Goal: Task Accomplishment & Management: Manage account settings

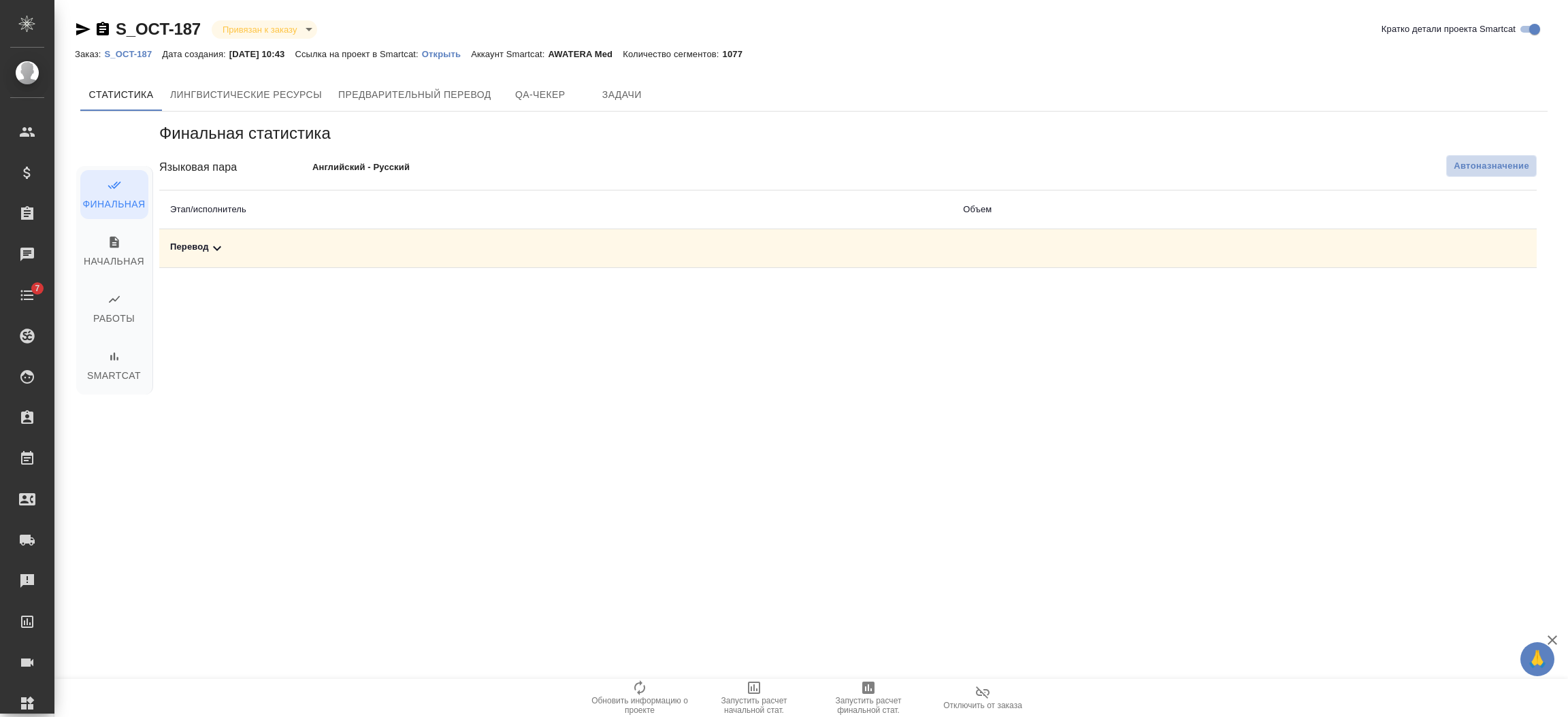
click at [1480, 171] on span "Автоназначение" at bounding box center [1491, 166] width 76 height 13
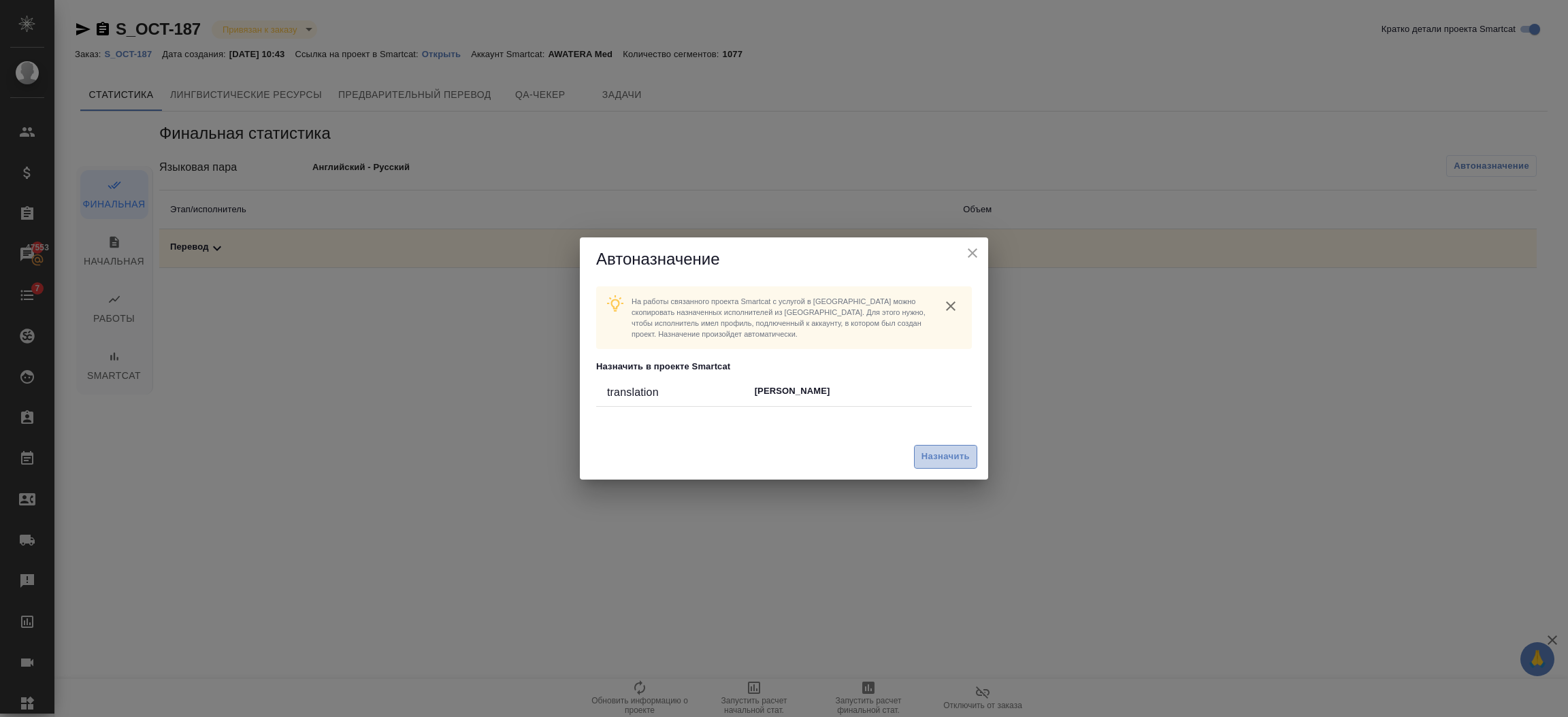
click at [928, 457] on span "Назначить" at bounding box center [945, 457] width 48 height 16
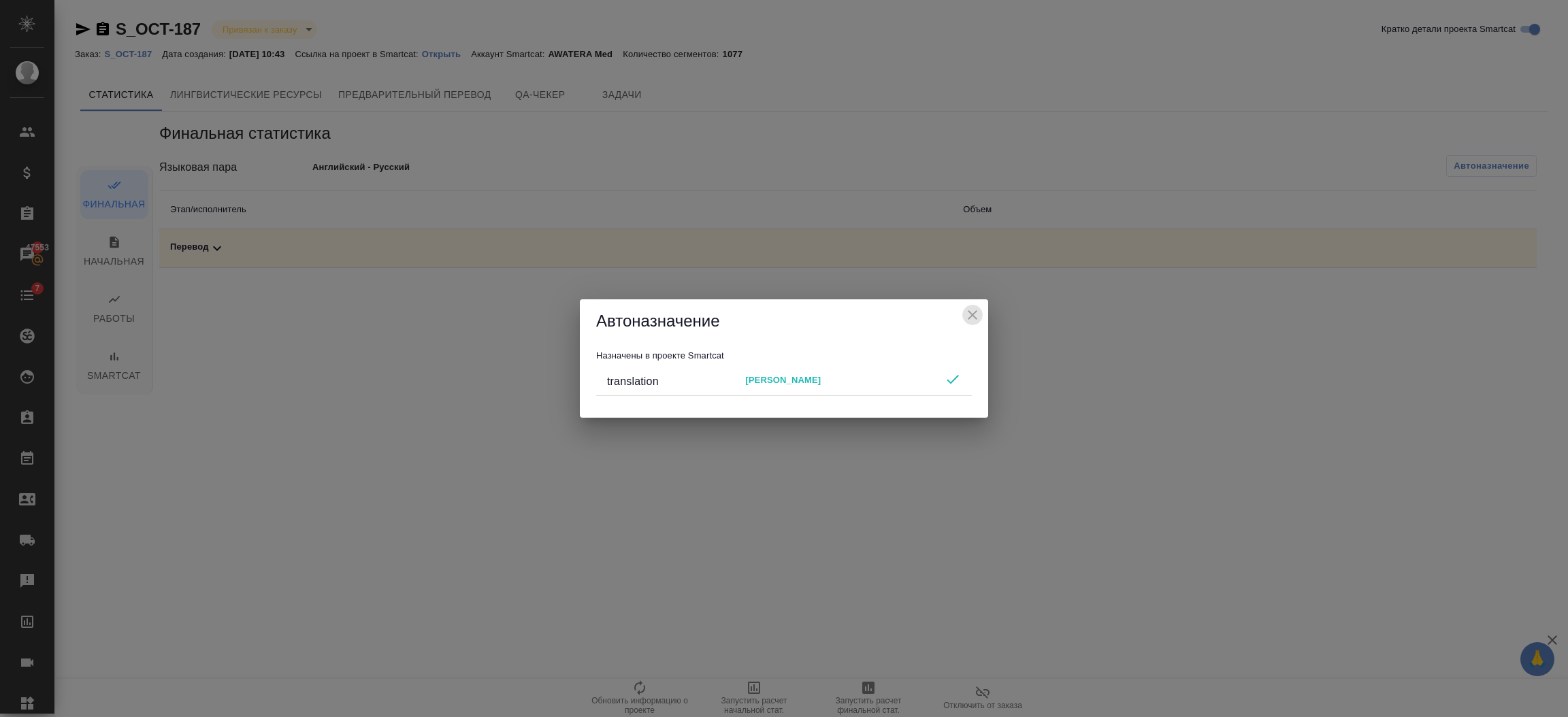
click at [971, 322] on icon "close" at bounding box center [972, 316] width 17 height 17
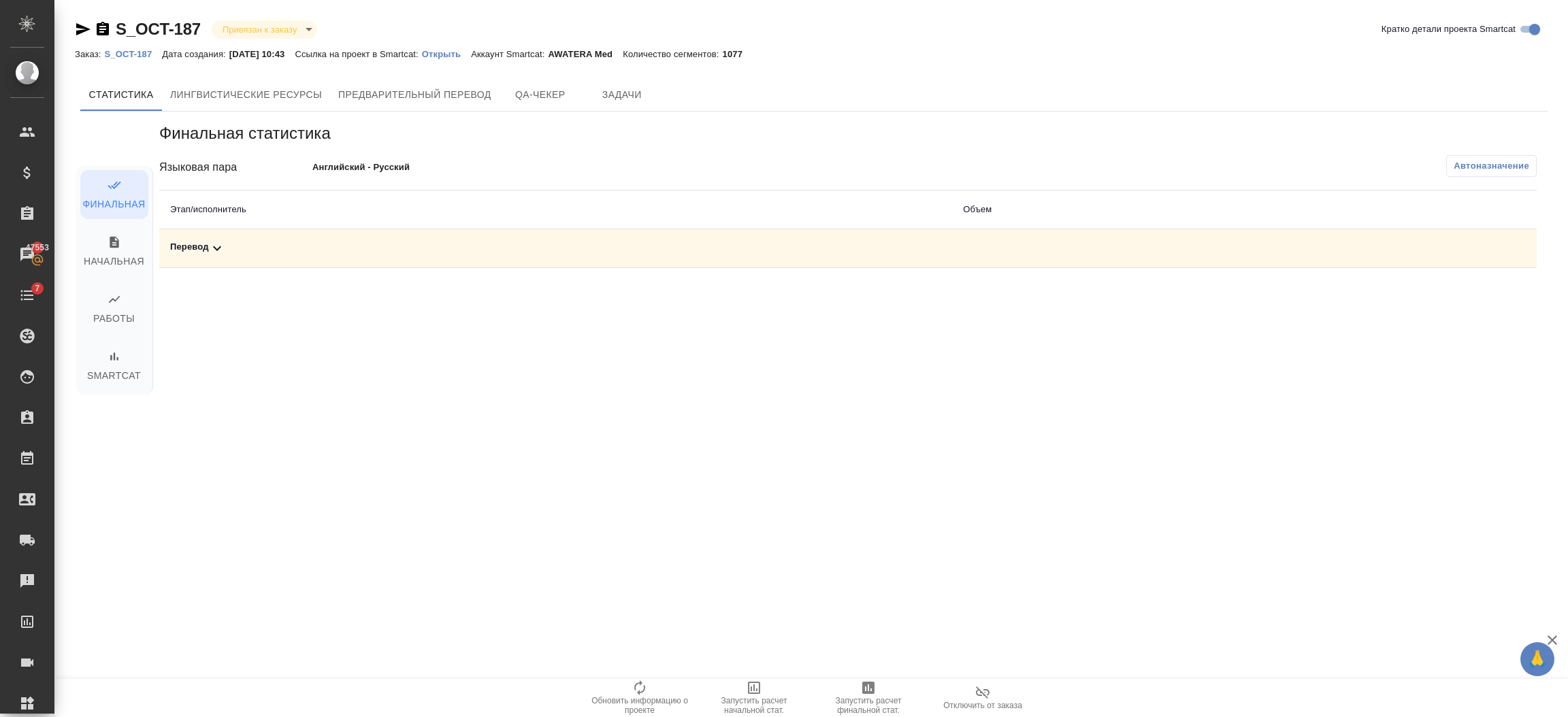
click at [212, 250] on icon at bounding box center [217, 249] width 17 height 17
click at [149, 48] on link "S_OCT-187" at bounding box center [133, 53] width 58 height 12
click at [456, 88] on span "Предварительный перевод" at bounding box center [414, 95] width 153 height 17
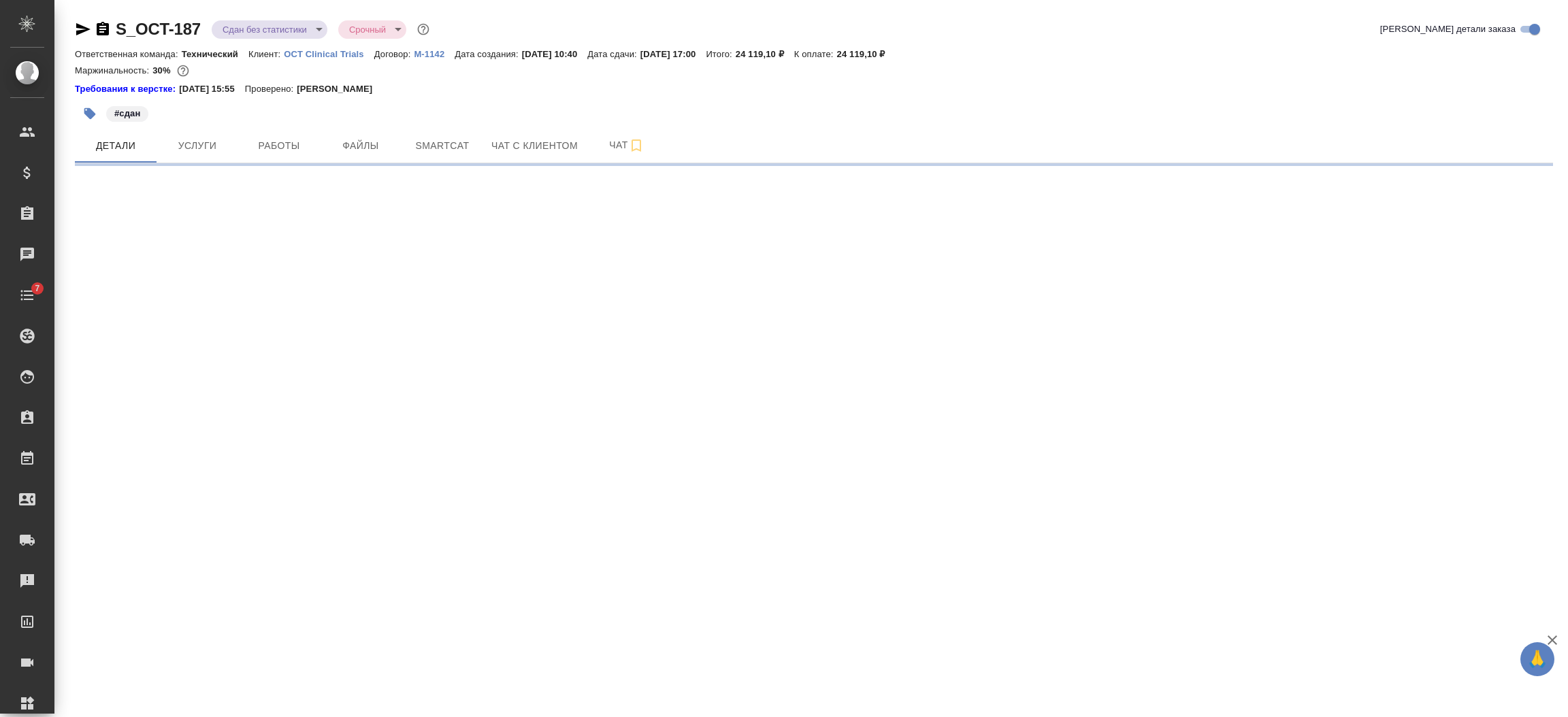
select select "RU"
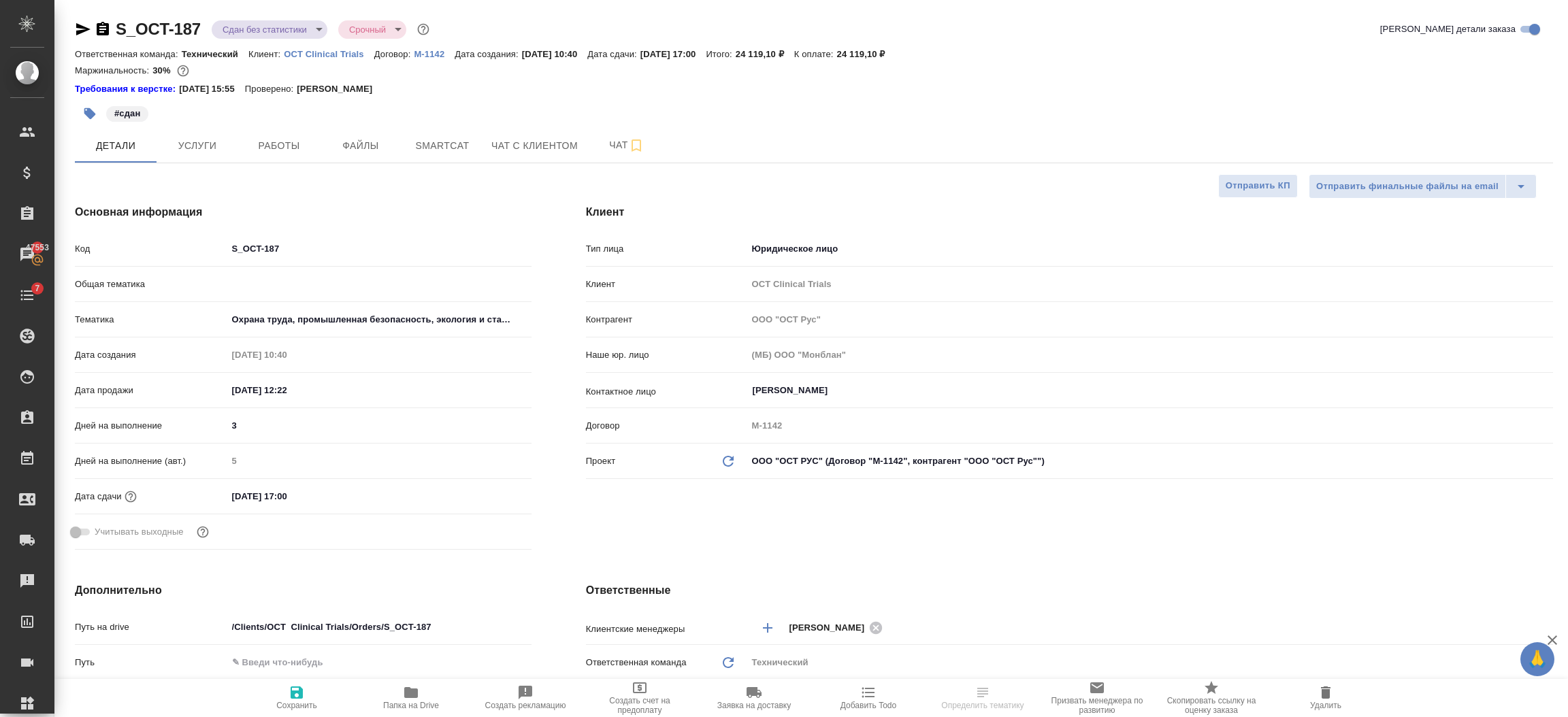
type textarea "x"
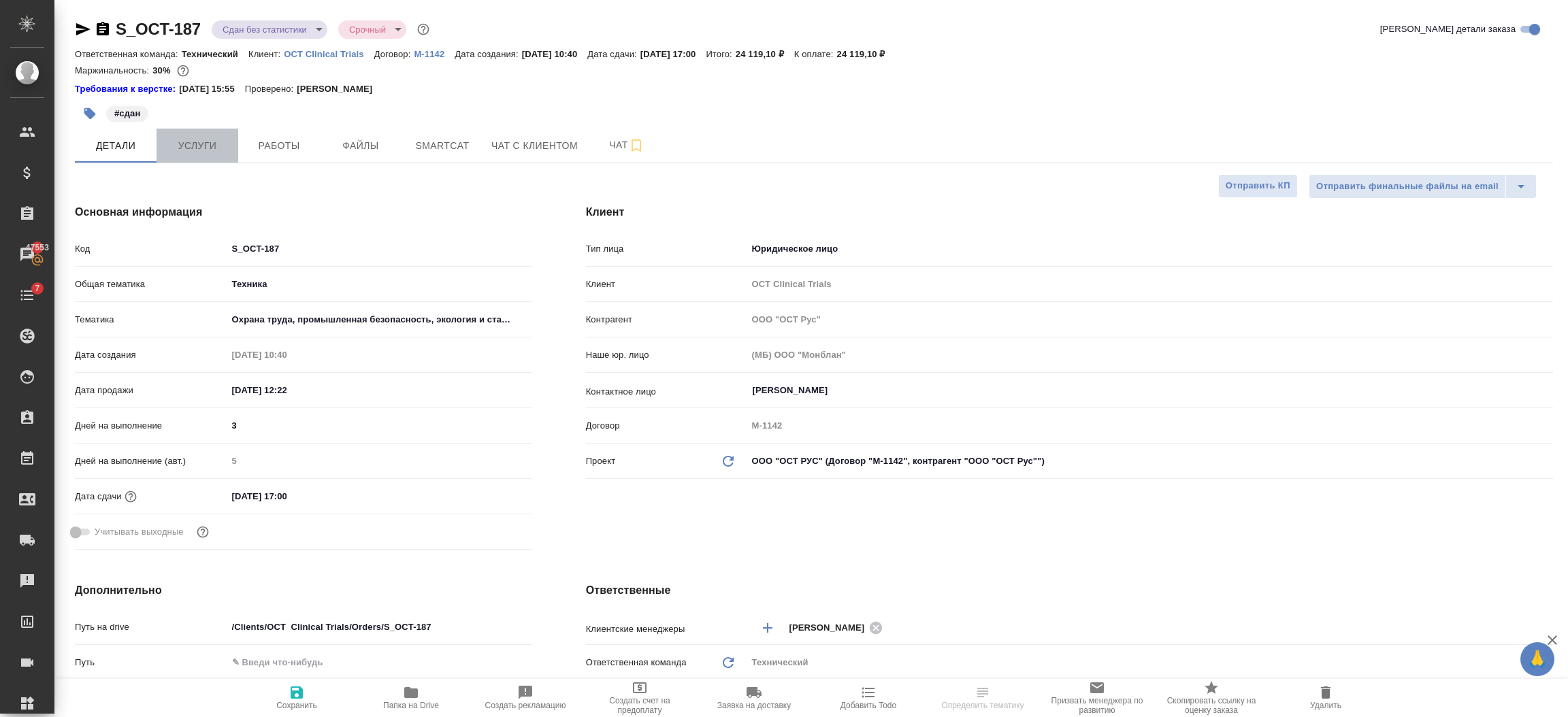
type textarea "x"
type input "Белякова Юлия"
type input "Сеитов Павел"
click at [179, 134] on button "Услуги" at bounding box center [198, 145] width 82 height 34
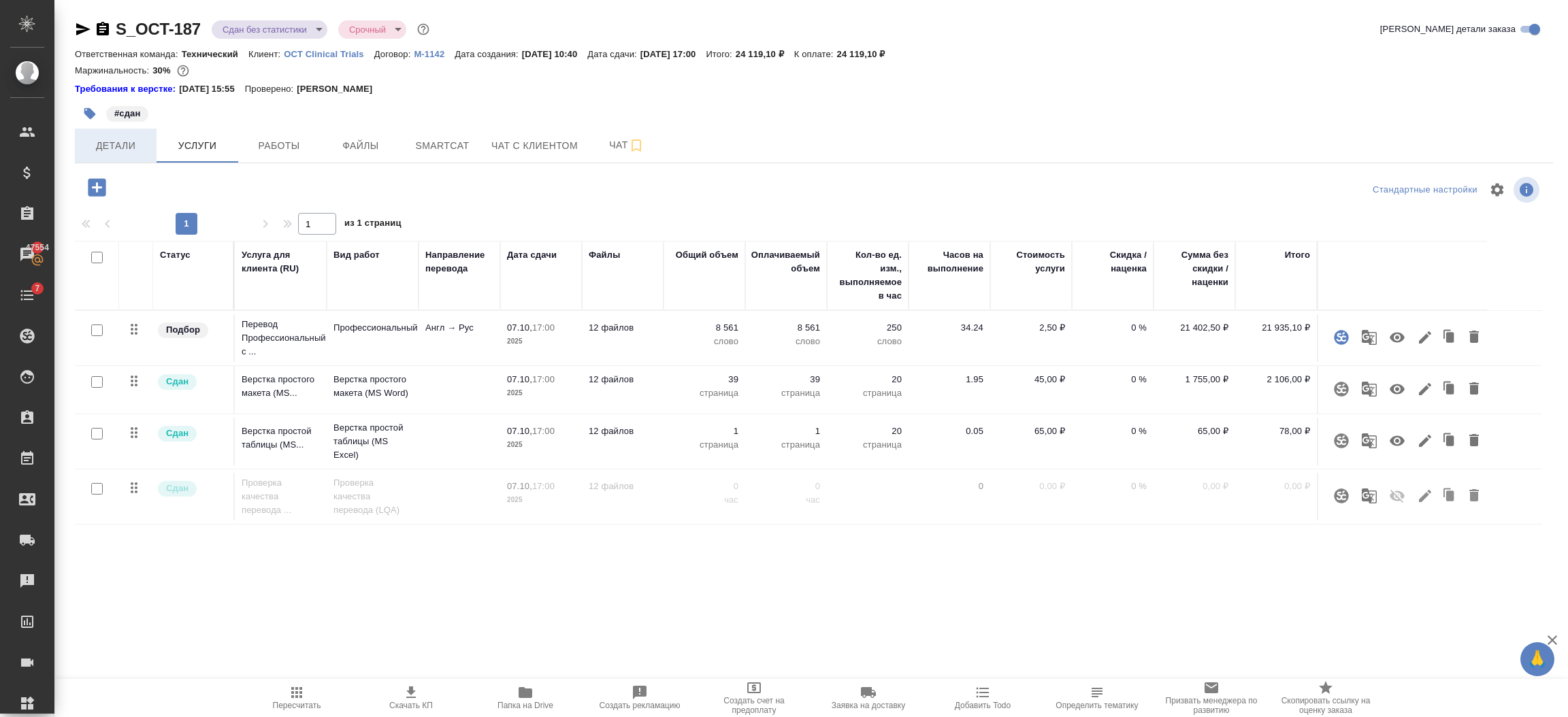
click at [113, 142] on span "Детали" at bounding box center [115, 146] width 65 height 17
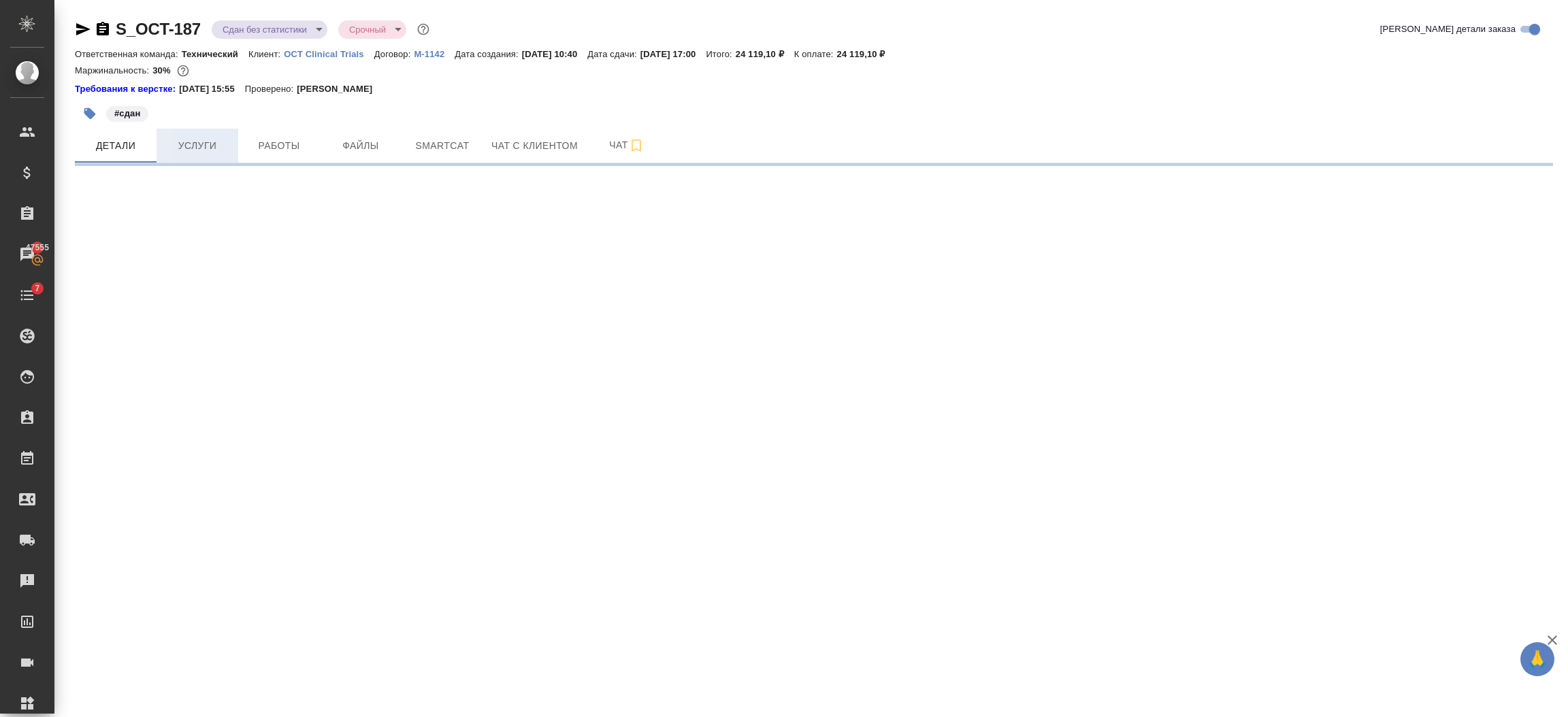
select select "RU"
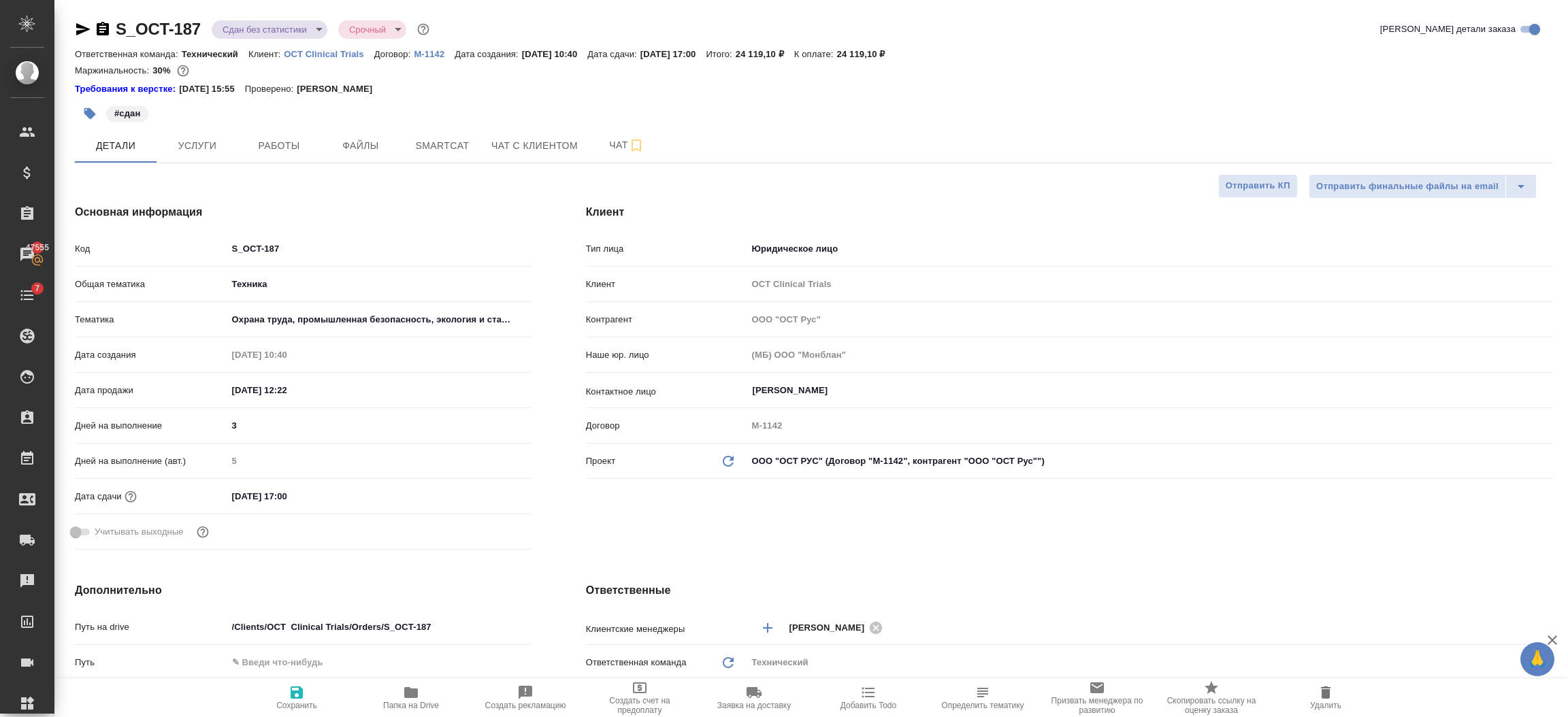
type textarea "x"
click at [172, 163] on hr at bounding box center [814, 163] width 1478 height 1
click at [190, 139] on span "Услуги" at bounding box center [197, 146] width 65 height 17
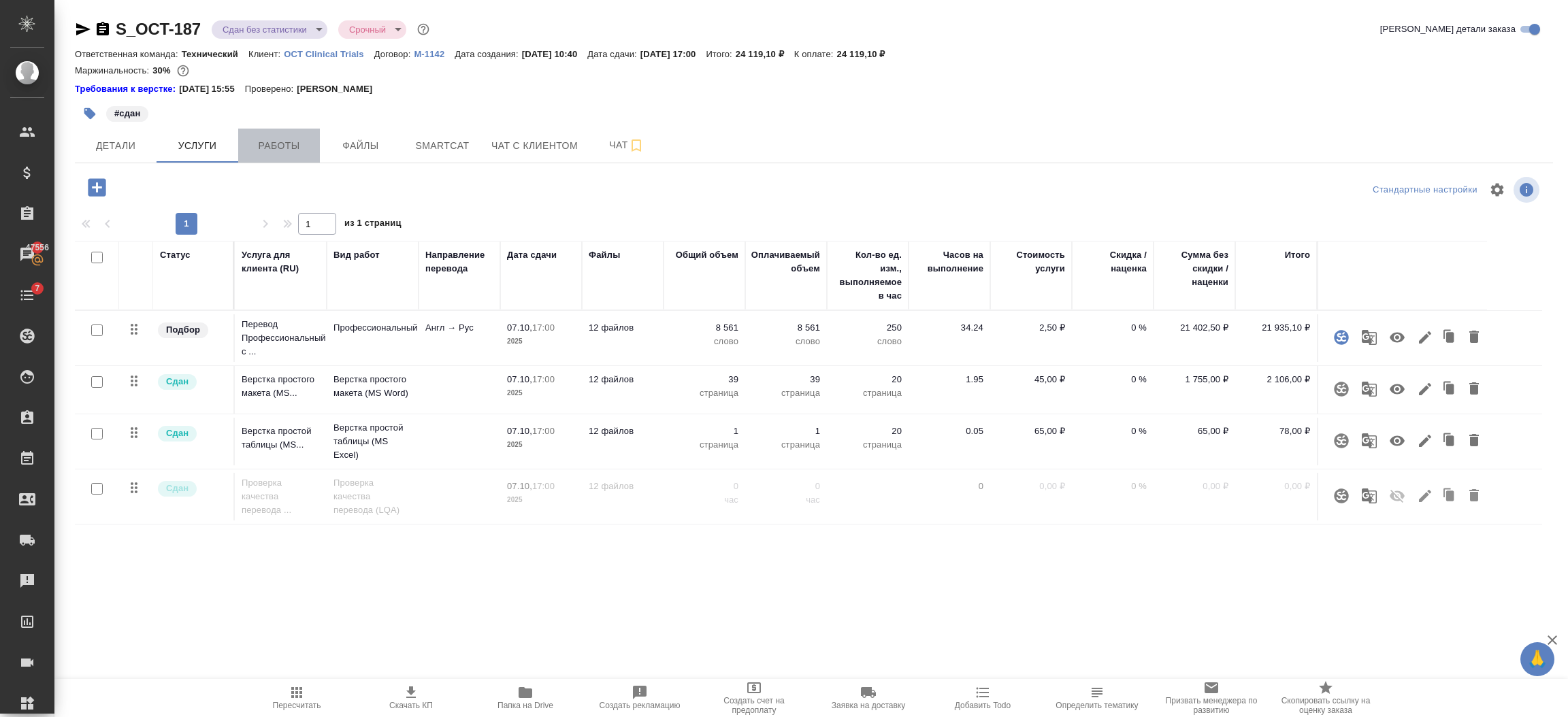
click at [264, 136] on button "Работы" at bounding box center [279, 145] width 82 height 34
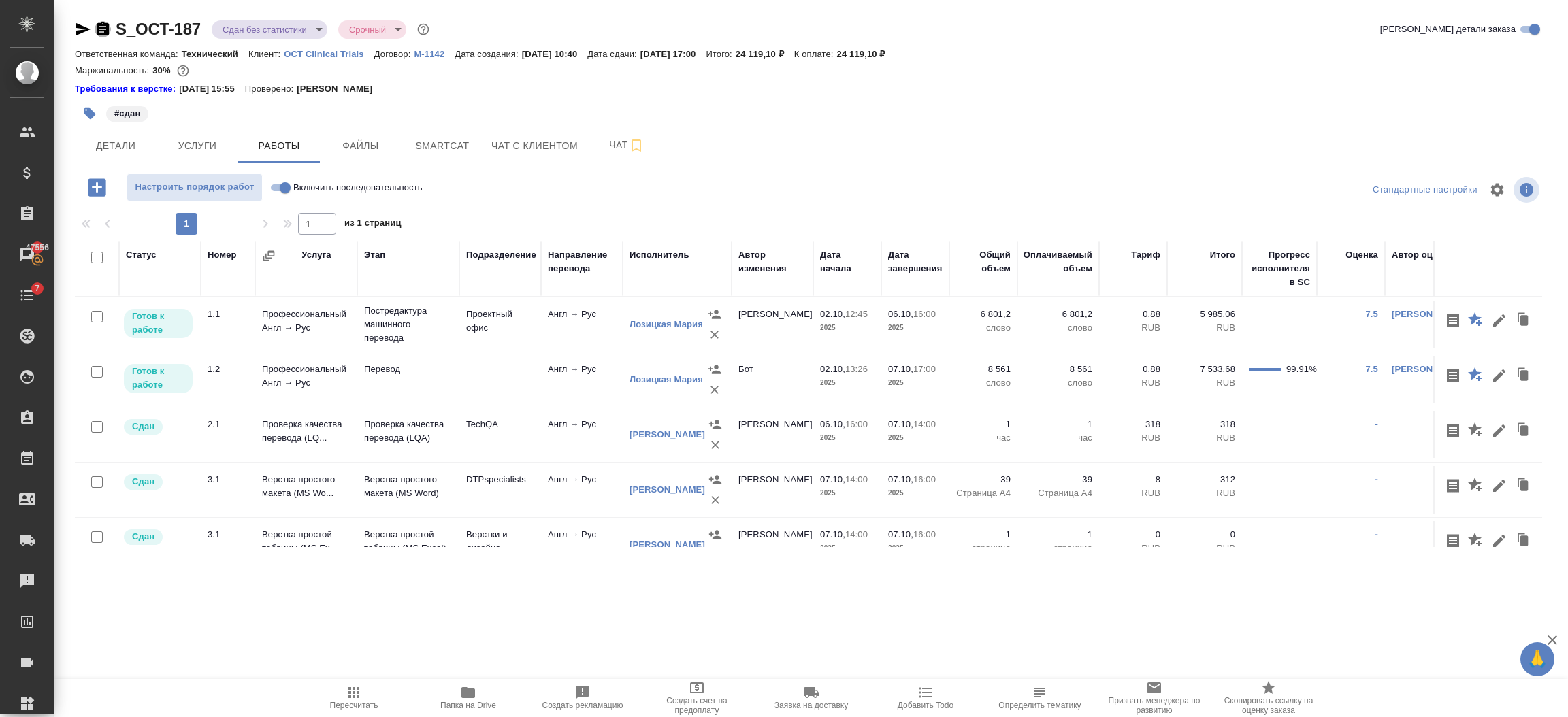
click at [104, 24] on icon "button" at bounding box center [103, 28] width 13 height 13
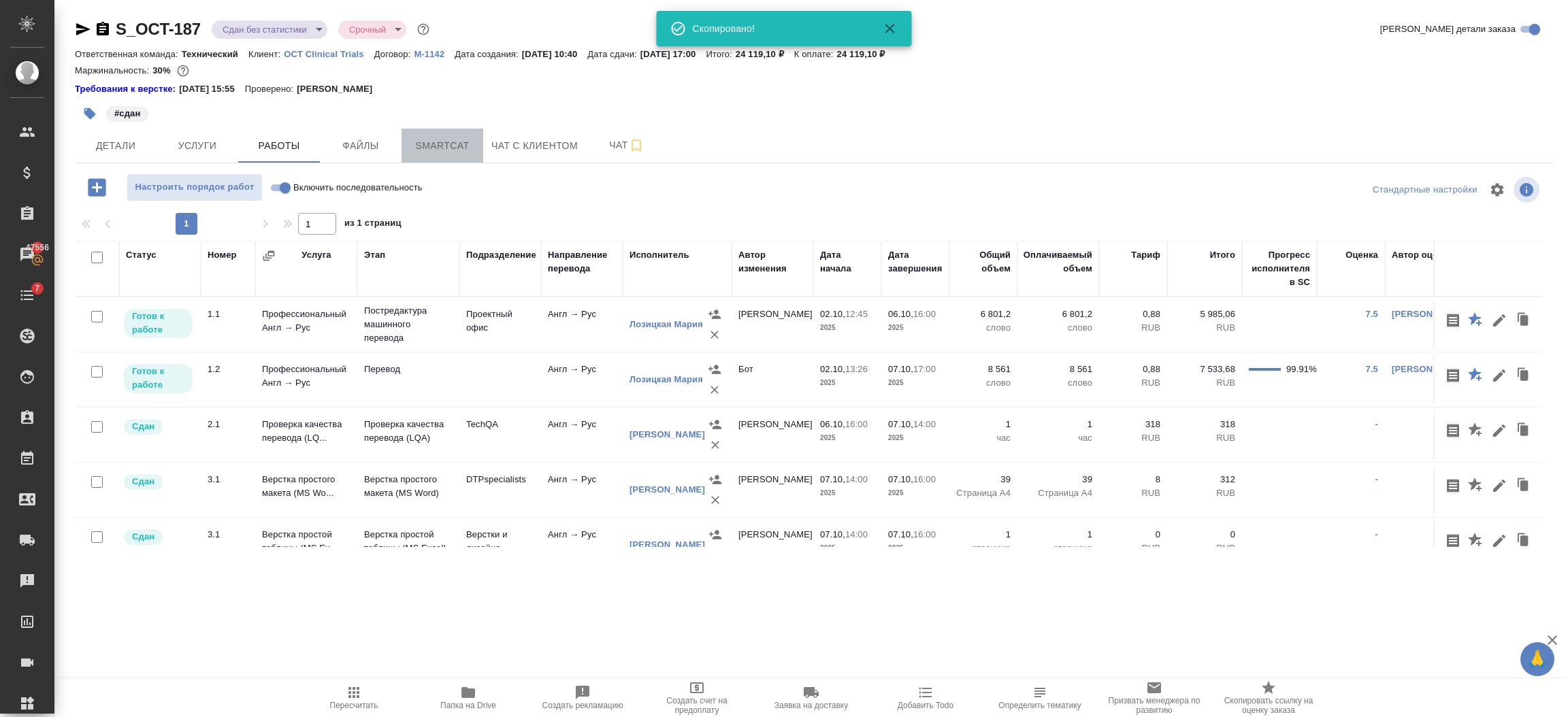
click at [431, 138] on span "Smartcat" at bounding box center [442, 146] width 65 height 17
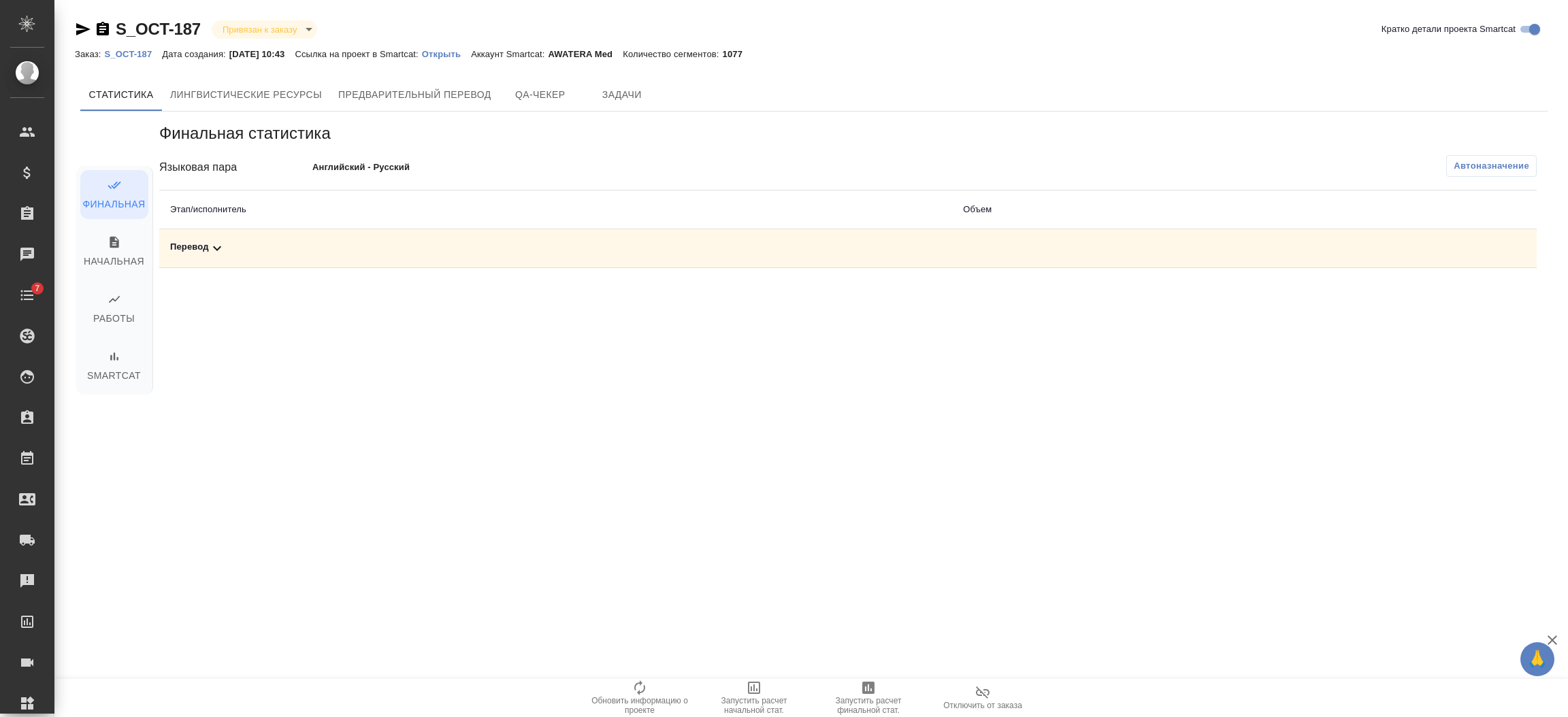
click at [451, 53] on p "Открыть" at bounding box center [446, 54] width 49 height 10
click at [105, 28] on icon "button" at bounding box center [103, 28] width 13 height 13
click at [134, 53] on p "S_OCT-187" at bounding box center [133, 54] width 58 height 10
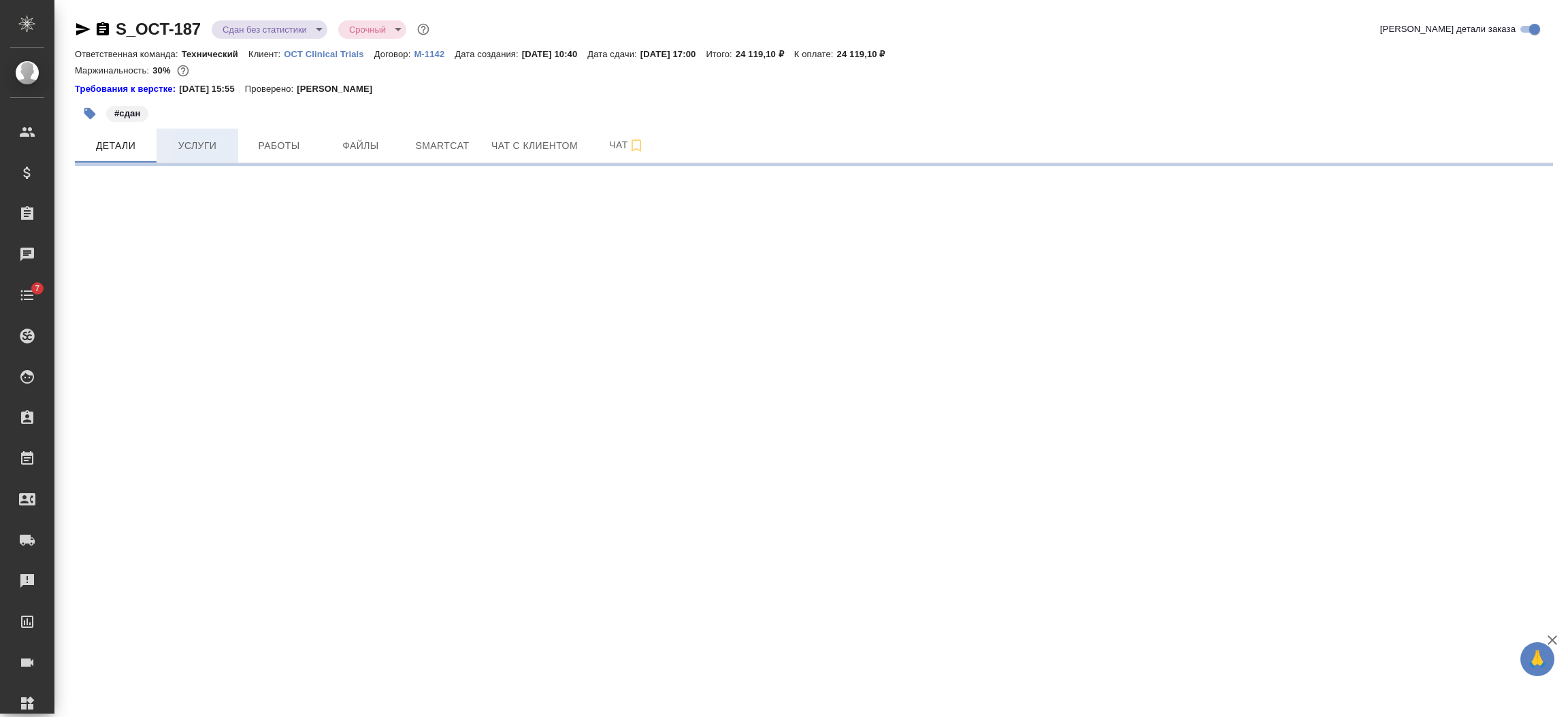
select select "RU"
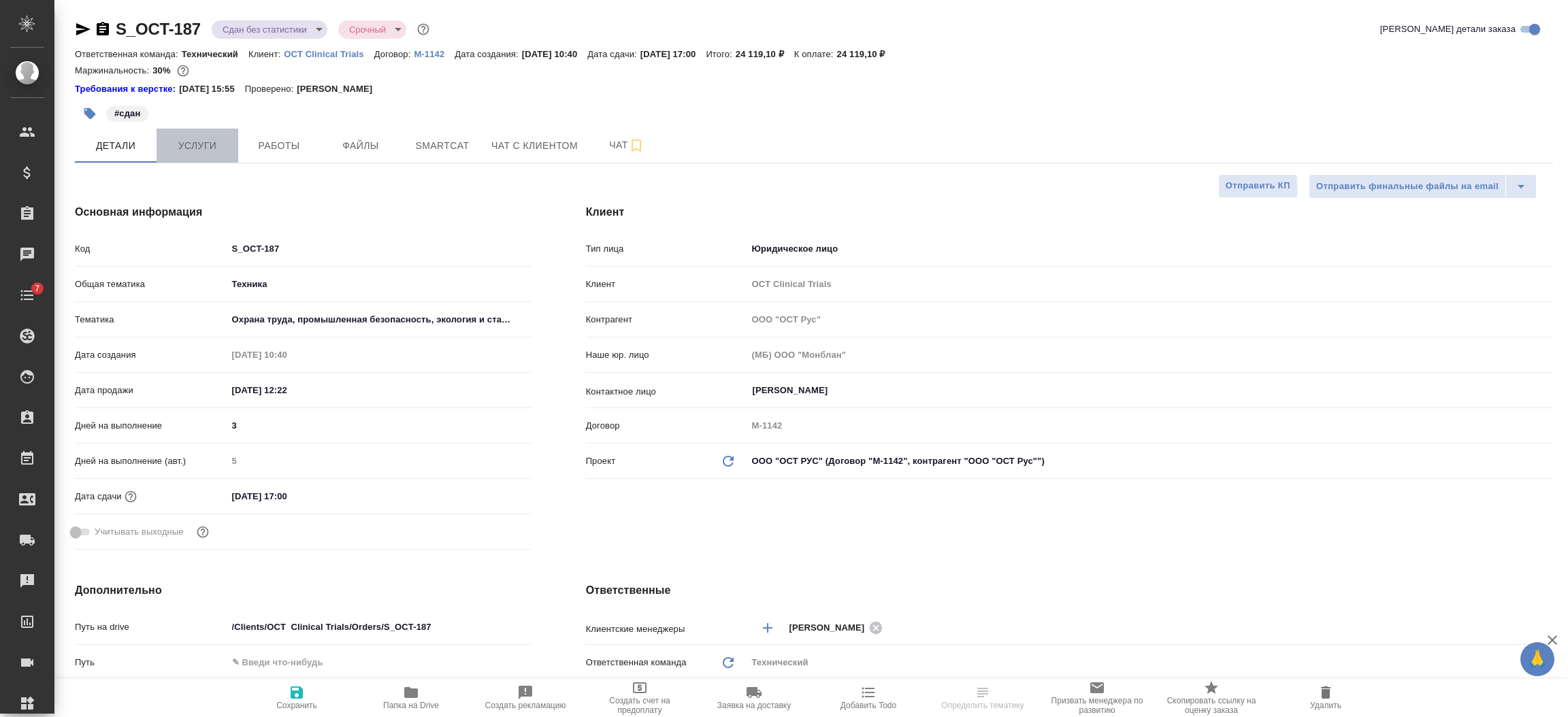
click at [186, 144] on span "Услуги" at bounding box center [197, 146] width 65 height 17
type textarea "x"
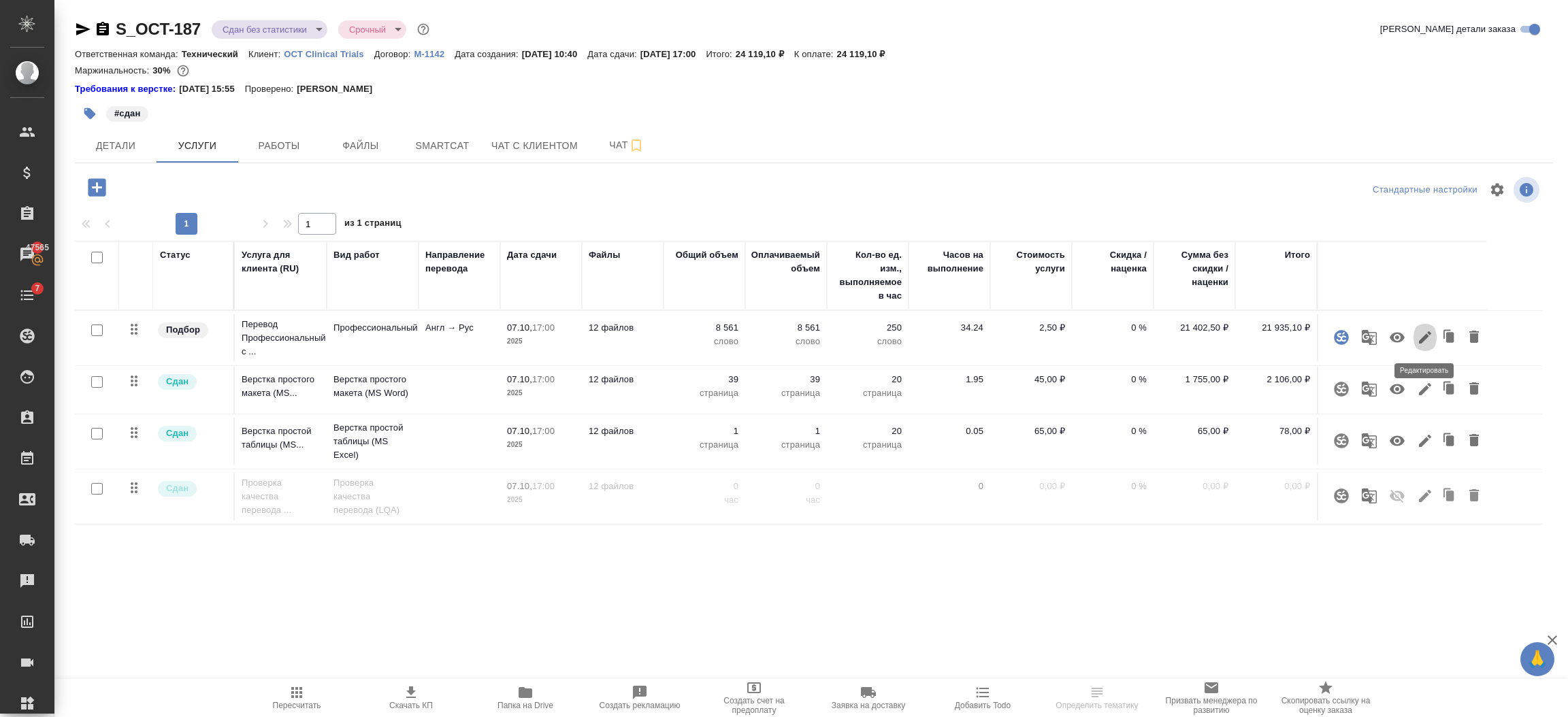
click at [1424, 332] on icon "button" at bounding box center [1425, 338] width 17 height 17
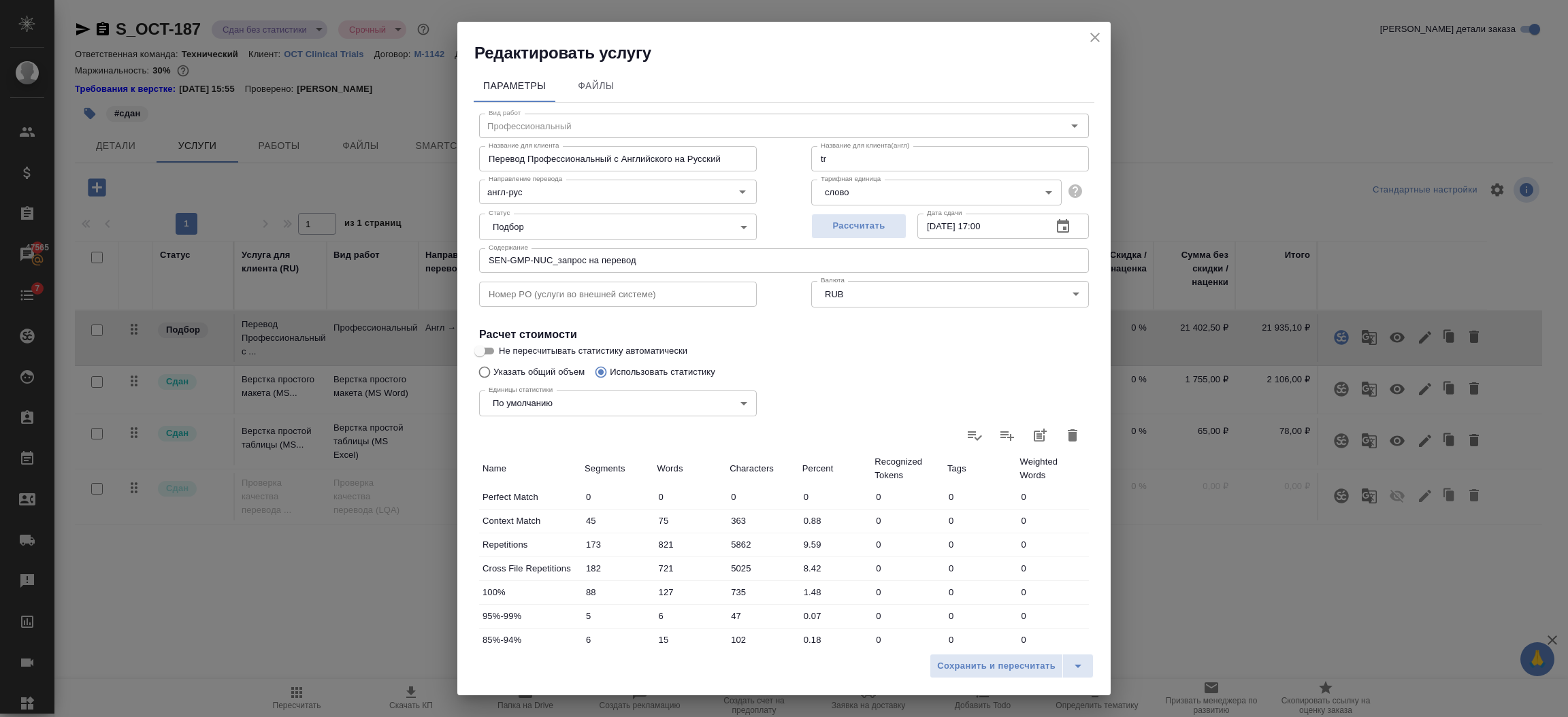
click at [652, 126] on div "Название для клиента Перевод Профессиональный с Английского на Русский Название…" at bounding box center [618, 157] width 332 height 87
click at [1060, 124] on div "Название для клиента(англ) tr Название для клиента(англ)" at bounding box center [950, 157] width 332 height 87
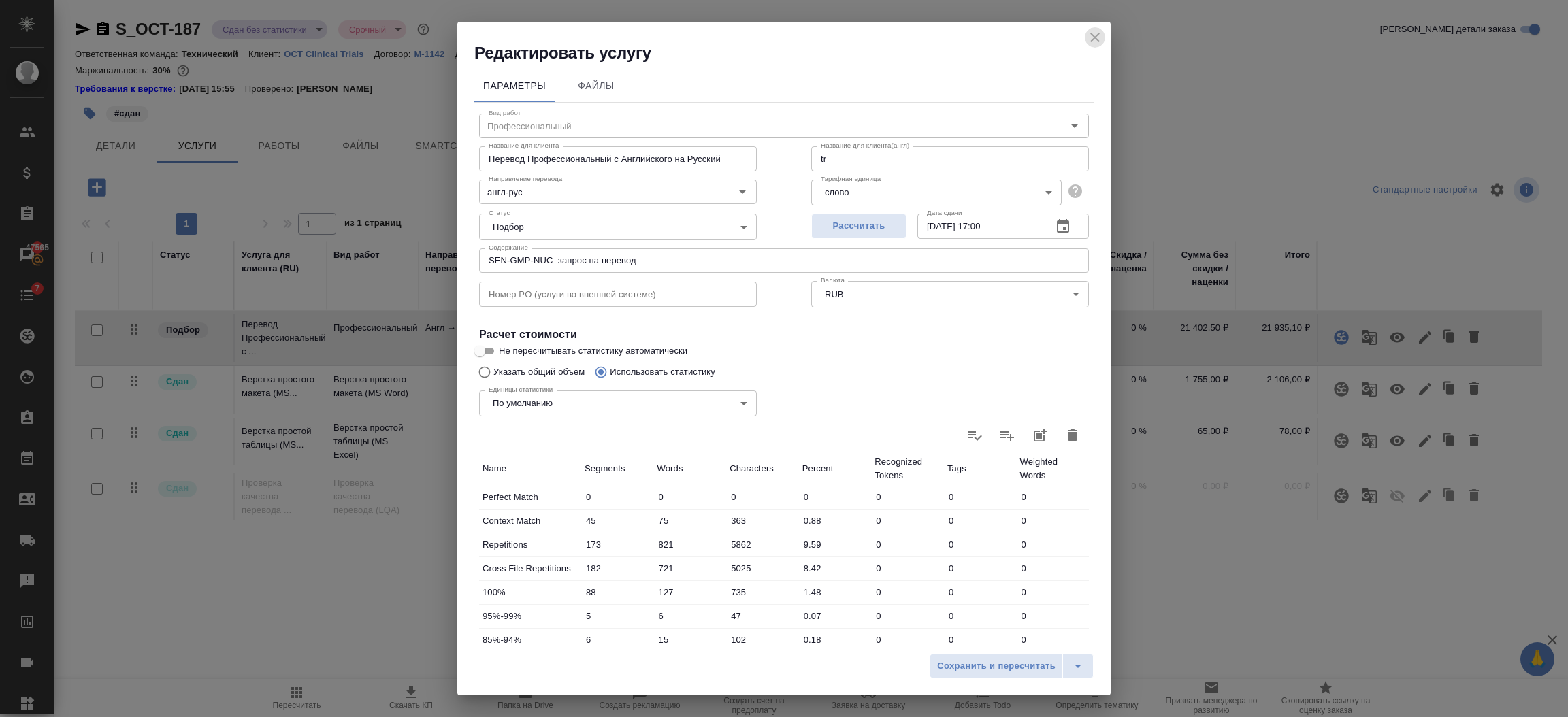
click at [1097, 46] on button "close" at bounding box center [1095, 38] width 20 height 20
